Goal: Task Accomplishment & Management: Manage account settings

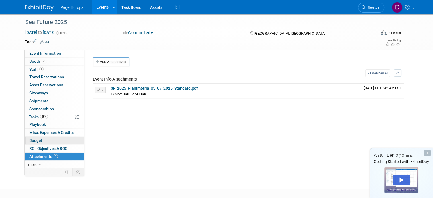
click at [36, 139] on span "Budget" at bounding box center [35, 140] width 13 height 5
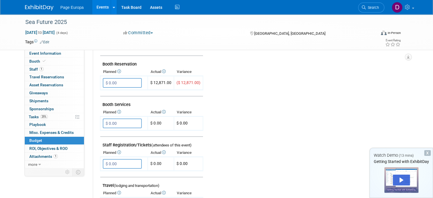
scroll to position [142, 0]
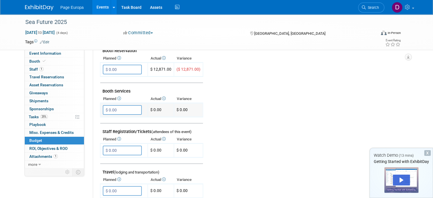
click at [116, 108] on input "$ 0.00" at bounding box center [122, 110] width 39 height 10
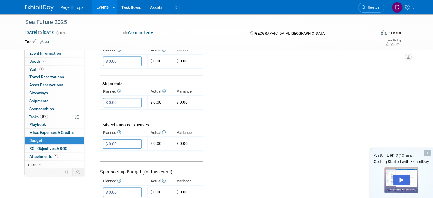
scroll to position [398, 0]
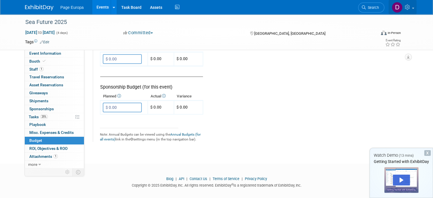
click at [416, 6] on link at bounding box center [402, 7] width 28 height 14
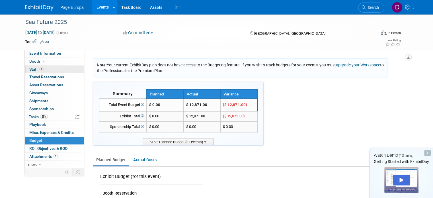
scroll to position [0, 0]
click at [33, 63] on span "Booth" at bounding box center [37, 61] width 17 height 5
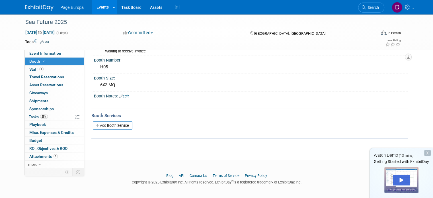
scroll to position [37, 0]
click at [121, 122] on link "Add Booth Service" at bounding box center [113, 124] width 40 height 8
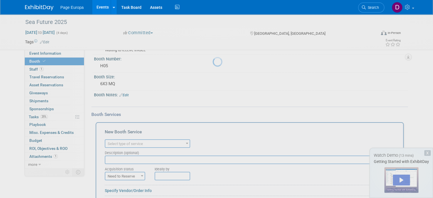
scroll to position [0, 0]
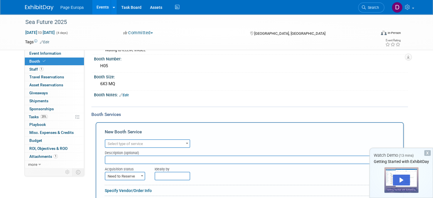
click at [151, 145] on span "Select type of service" at bounding box center [147, 144] width 84 height 8
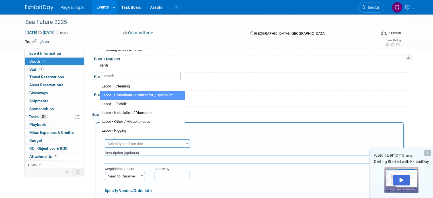
scroll to position [57, 0]
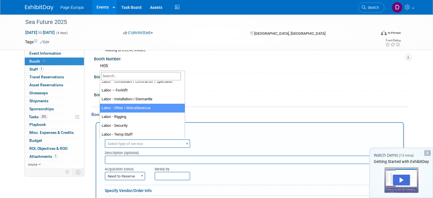
select select "19"
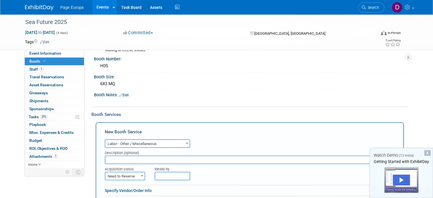
click at [146, 156] on input "text" at bounding box center [250, 159] width 290 height 9
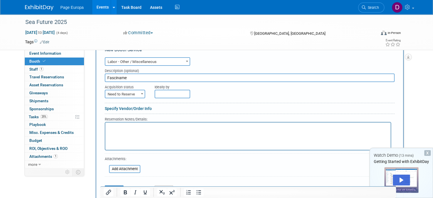
scroll to position [123, 0]
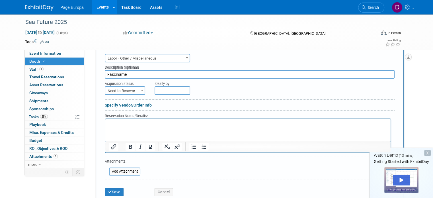
type input "Fasciname"
click at [151, 123] on p "Rich Text Area. Press ALT-0 for help." at bounding box center [248, 123] width 279 height 5
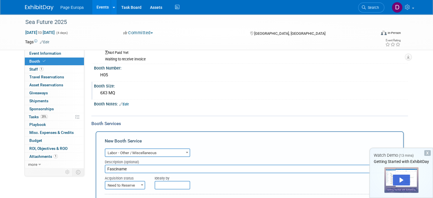
scroll to position [28, 0]
click at [428, 151] on div "X" at bounding box center [427, 153] width 7 height 6
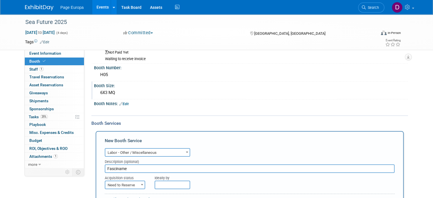
click at [370, 98] on div "Booth Size: 6X3 MQ" at bounding box center [249, 90] width 316 height 18
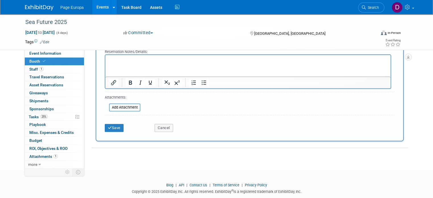
scroll to position [196, 0]
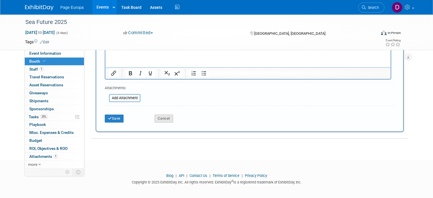
click at [160, 118] on button "Cancel" at bounding box center [164, 118] width 18 height 8
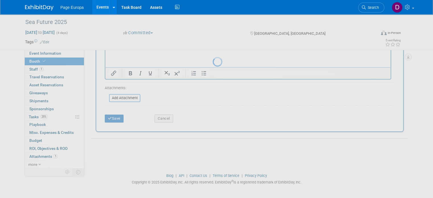
scroll to position [37, 0]
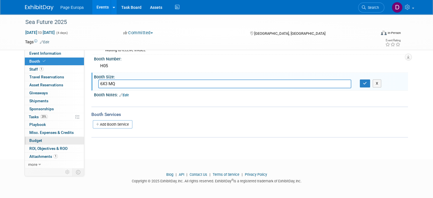
click at [35, 140] on span "Budget" at bounding box center [35, 140] width 13 height 5
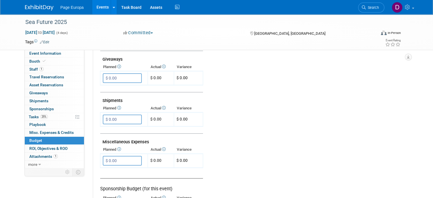
scroll to position [341, 0]
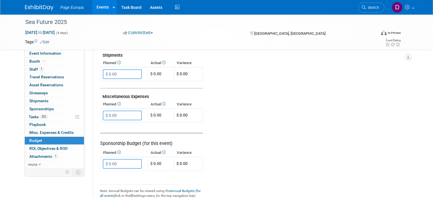
click at [114, 113] on input "$ 0.00" at bounding box center [122, 115] width 39 height 10
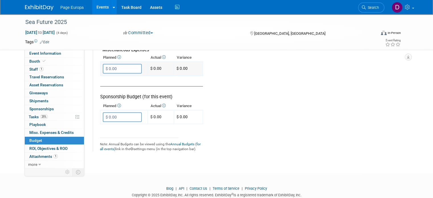
scroll to position [398, 0]
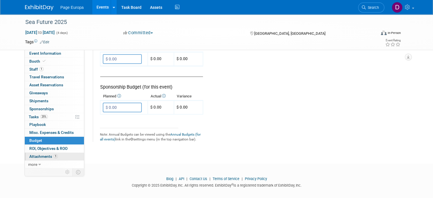
click at [53, 155] on span "1" at bounding box center [55, 156] width 4 height 4
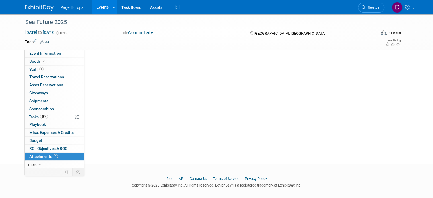
scroll to position [0, 0]
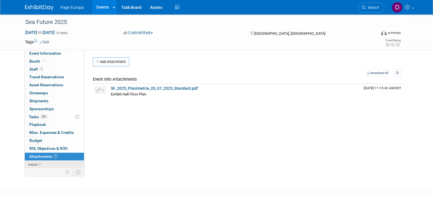
click at [28, 165] on span "more" at bounding box center [32, 164] width 9 height 5
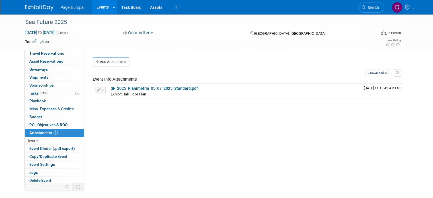
click at [67, 9] on span "Page Europa" at bounding box center [71, 7] width 23 height 5
click at [36, 8] on img at bounding box center [39, 8] width 28 height 6
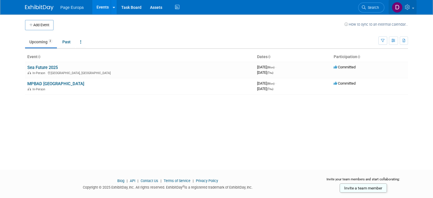
click at [411, 8] on icon at bounding box center [408, 7] width 7 height 5
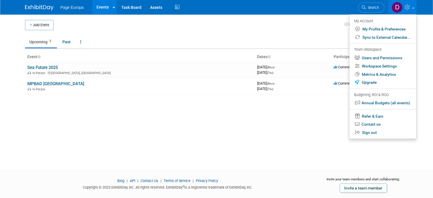
click at [328, 152] on div "Add Event How to sync to an external calendar... New Event Duplicate Event Warn…" at bounding box center [216, 86] width 391 height 145
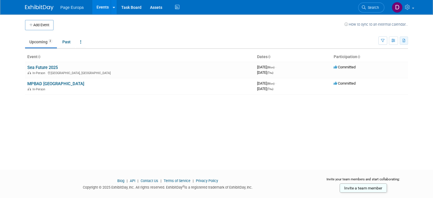
click at [406, 41] on icon "button" at bounding box center [403, 41] width 3 height 4
click at [372, 57] on link "Export All (2 Events)" at bounding box center [379, 59] width 48 height 8
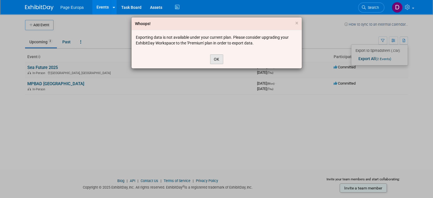
click at [220, 63] on button "OK" at bounding box center [216, 59] width 13 height 10
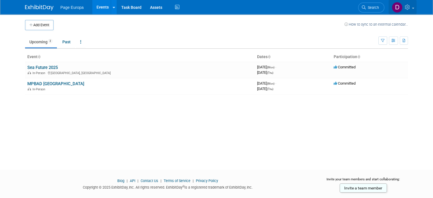
click at [416, 4] on link at bounding box center [402, 7] width 28 height 14
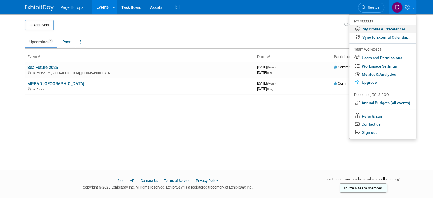
click at [371, 31] on link "My Profile & Preferences" at bounding box center [382, 29] width 67 height 8
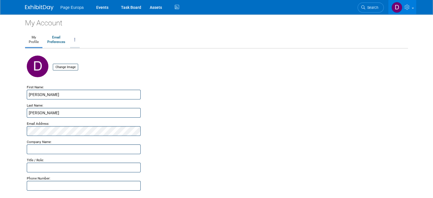
click at [72, 44] on link at bounding box center [75, 40] width 10 height 14
click at [100, 65] on link "Close my Account" at bounding box center [97, 66] width 55 height 9
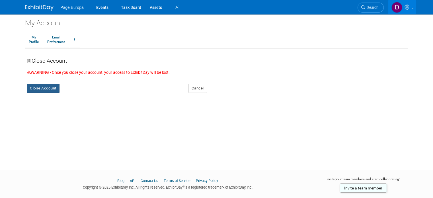
click at [34, 91] on button "Close Account" at bounding box center [43, 88] width 33 height 9
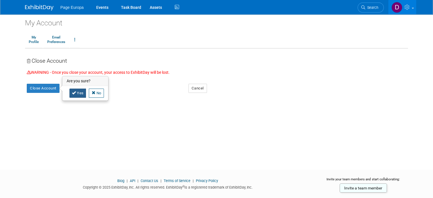
click at [72, 91] on icon at bounding box center [74, 93] width 4 height 4
